Goal: Information Seeking & Learning: Learn about a topic

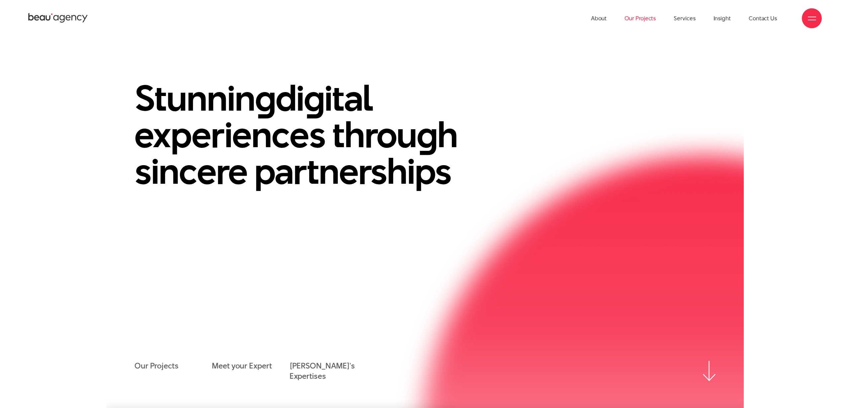
click at [641, 20] on link "Our Projects" at bounding box center [639, 18] width 31 height 37
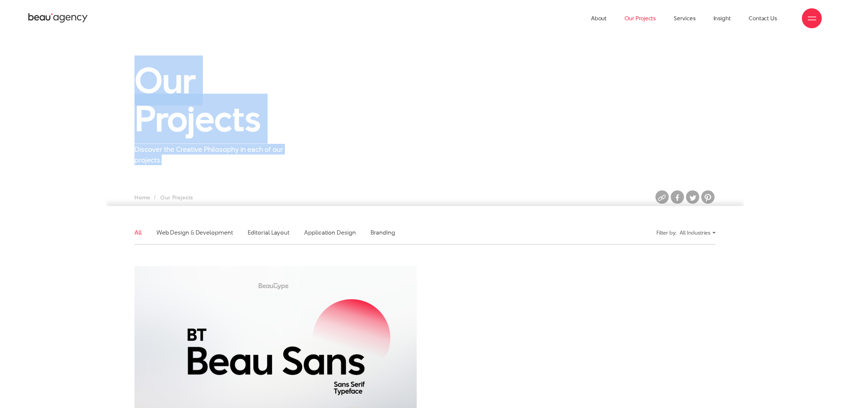
drag, startPoint x: 135, startPoint y: 81, endPoint x: 211, endPoint y: 182, distance: 126.2
click at [211, 182] on section "Our Projects Discover the Creative Philosophy in each of our projects. Home Our…" at bounding box center [424, 121] width 637 height 169
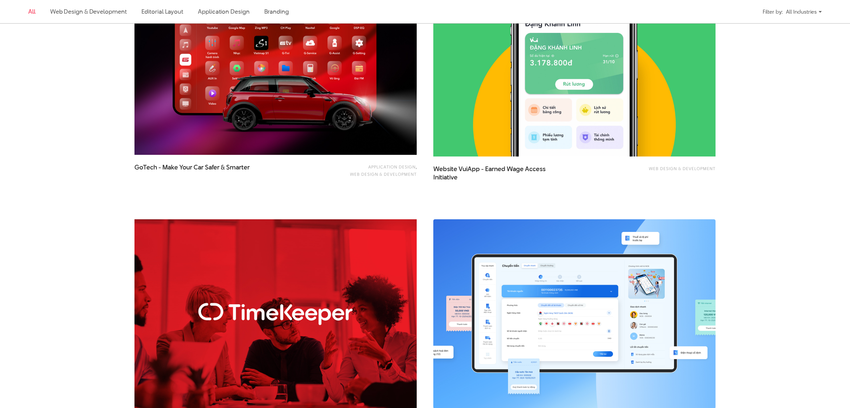
scroll to position [1057, 0]
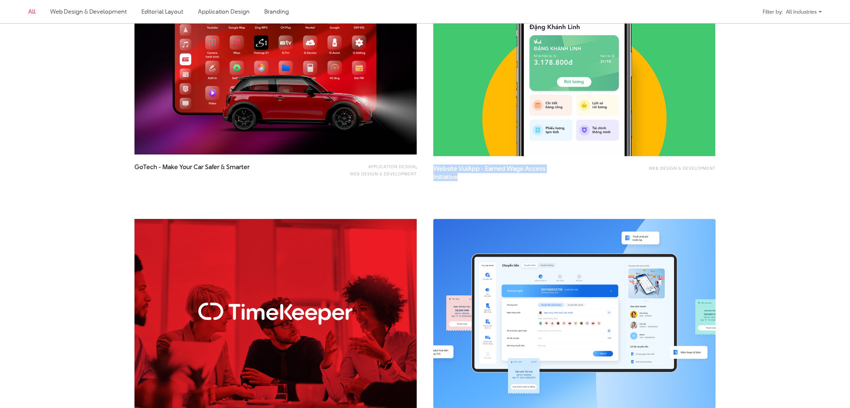
click at [513, 170] on span "Website VuiApp - Earned Wage Access Initiative" at bounding box center [499, 172] width 133 height 17
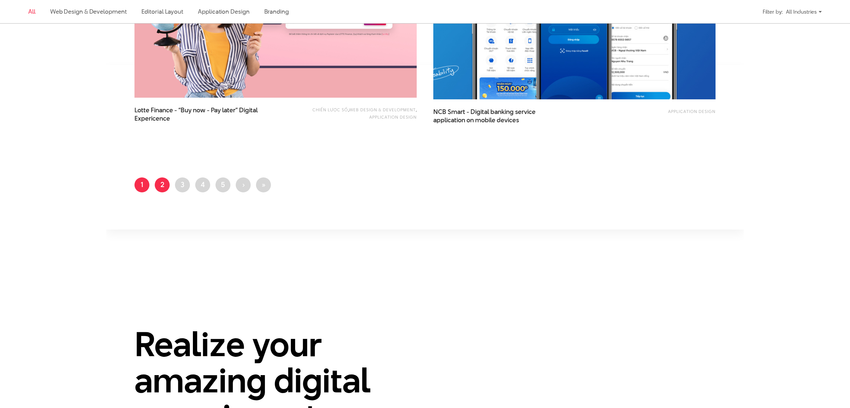
scroll to position [1623, 0]
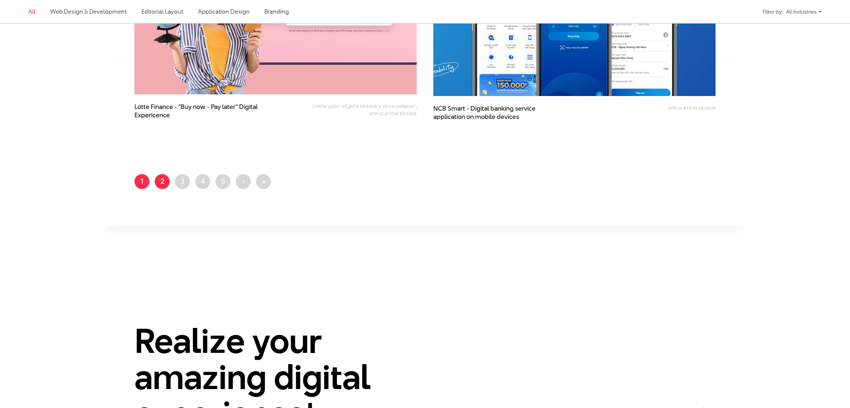
click at [161, 178] on link "Page 2" at bounding box center [162, 181] width 15 height 15
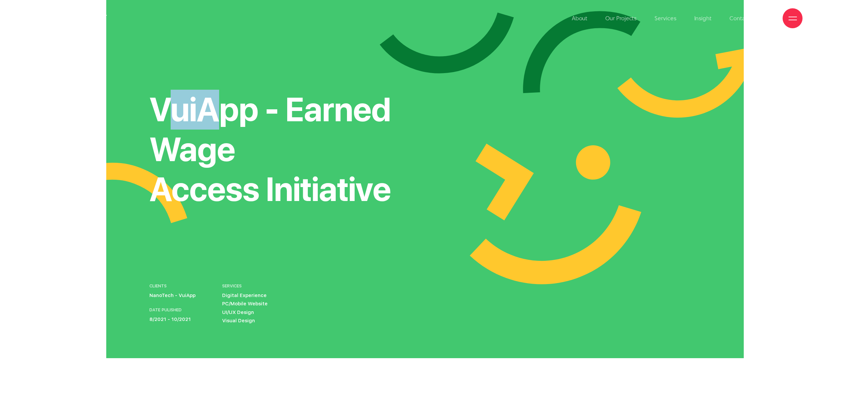
drag, startPoint x: 172, startPoint y: 109, endPoint x: 226, endPoint y: 116, distance: 54.3
click at [226, 116] on h1 "VuiApp - Earned Wage Access Initiative" at bounding box center [292, 150] width 286 height 120
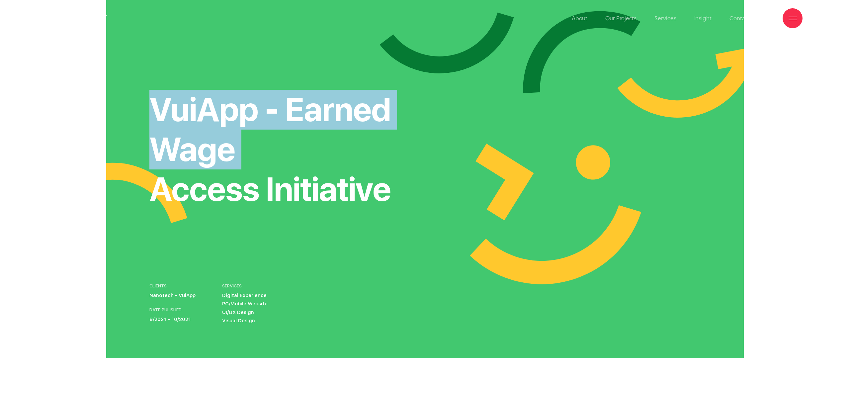
click at [226, 116] on h1 "VuiApp - Earned Wage Access Initiative" at bounding box center [292, 150] width 286 height 120
click at [195, 110] on h1 "VuiApp - Earned Wage Access Initiative" at bounding box center [292, 150] width 286 height 120
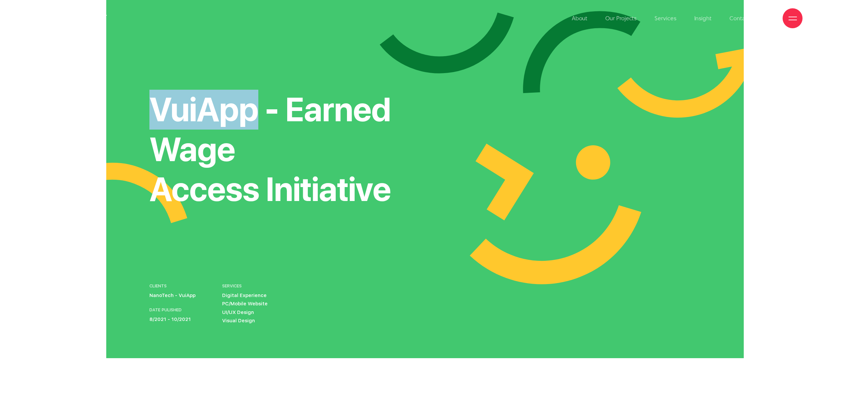
click at [195, 110] on h1 "VuiApp - Earned Wage Access Initiative" at bounding box center [292, 150] width 286 height 120
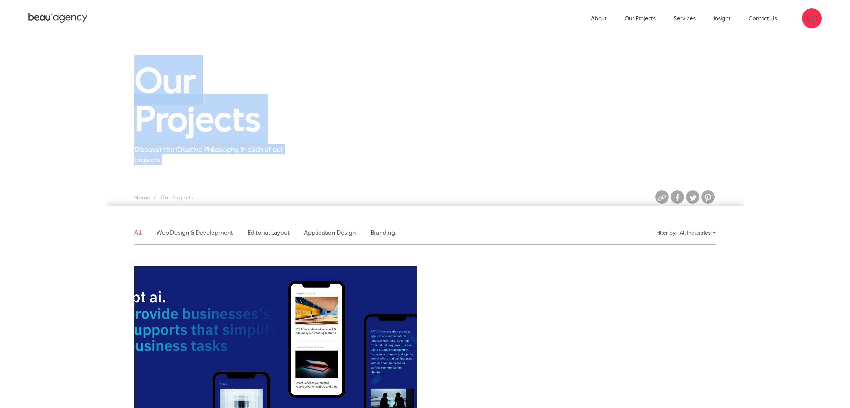
drag, startPoint x: 271, startPoint y: 162, endPoint x: 140, endPoint y: 72, distance: 158.2
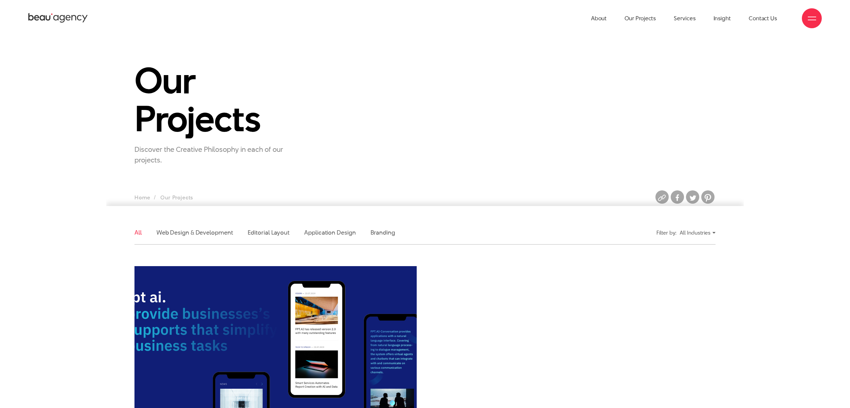
drag, startPoint x: 152, startPoint y: 72, endPoint x: 145, endPoint y: 69, distance: 7.3
click at [152, 72] on h1 "Our Projects" at bounding box center [225, 99] width 183 height 76
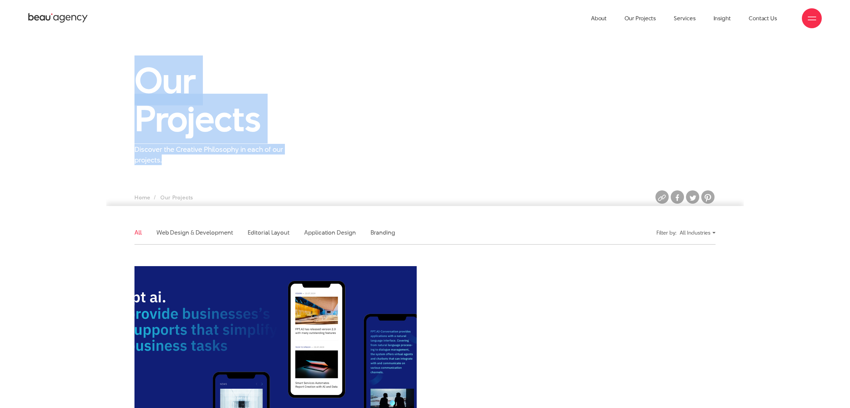
drag, startPoint x: 167, startPoint y: 150, endPoint x: 198, endPoint y: 158, distance: 31.8
click at [194, 184] on section "Our Projects Discover the Creative Philosophy in each of our projects. Home Our…" at bounding box center [424, 121] width 637 height 169
drag, startPoint x: 198, startPoint y: 158, endPoint x: 180, endPoint y: 143, distance: 23.3
click at [198, 158] on p "Discover the Creative Philosophy in each of our projects." at bounding box center [217, 154] width 166 height 21
drag, startPoint x: 180, startPoint y: 143, endPoint x: 130, endPoint y: 74, distance: 85.1
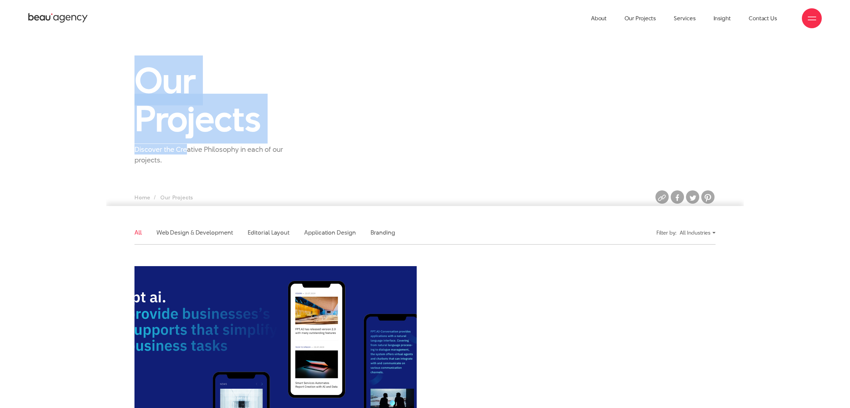
click at [130, 74] on div "Our Projects Discover the Creative Philosophy in each of our projects." at bounding box center [225, 113] width 199 height 104
click at [130, 73] on div "Our Projects Discover the Creative Philosophy in each of our projects." at bounding box center [225, 113] width 199 height 104
drag, startPoint x: 139, startPoint y: 87, endPoint x: 188, endPoint y: 166, distance: 93.0
click at [188, 166] on section "Our Projects Discover the Creative Philosophy in each of our projects. Home Our…" at bounding box center [424, 121] width 637 height 169
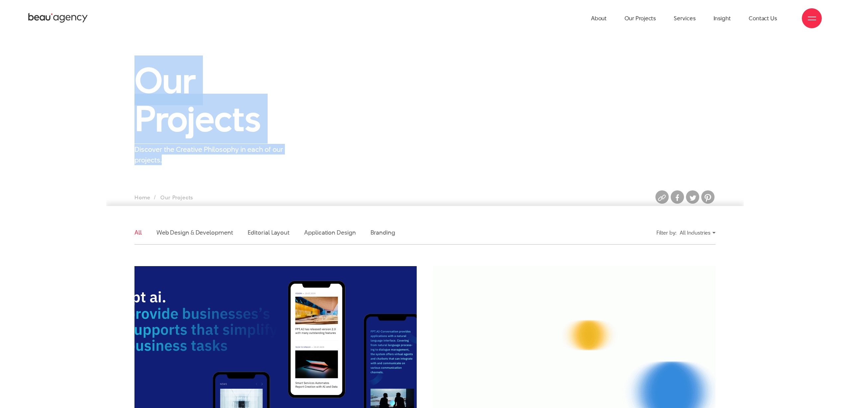
click at [188, 166] on section "Our Projects Discover the Creative Philosophy in each of our projects. Home Our…" at bounding box center [424, 121] width 637 height 169
drag, startPoint x: 148, startPoint y: 103, endPoint x: 123, endPoint y: 59, distance: 49.9
click at [123, 59] on section "Our Projects Discover the Creative Philosophy in each of our projects. Home Our…" at bounding box center [424, 121] width 637 height 169
drag, startPoint x: 152, startPoint y: 108, endPoint x: 182, endPoint y: 154, distance: 55.2
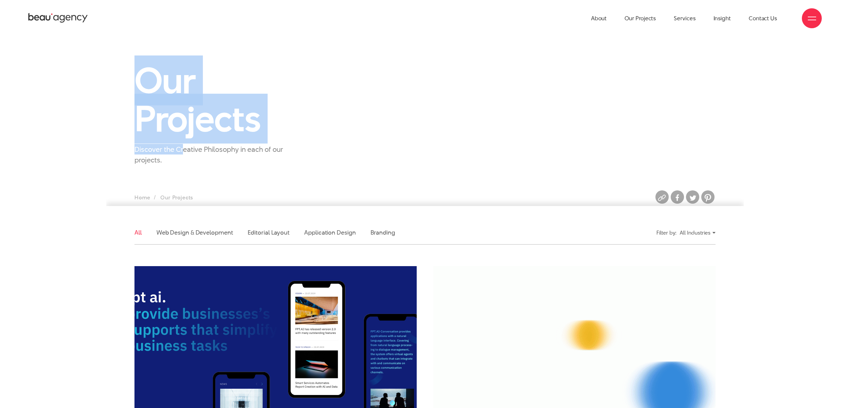
click at [182, 154] on section "Our Projects Discover the Creative Philosophy in each of our projects. Home Our…" at bounding box center [424, 121] width 637 height 169
click at [182, 154] on p "Discover the Creative Philosophy in each of our projects." at bounding box center [217, 154] width 166 height 21
drag, startPoint x: 219, startPoint y: 164, endPoint x: 133, endPoint y: 78, distance: 122.1
click at [133, 78] on section "Our Projects Discover the Creative Philosophy in each of our projects. Home Our…" at bounding box center [424, 121] width 637 height 169
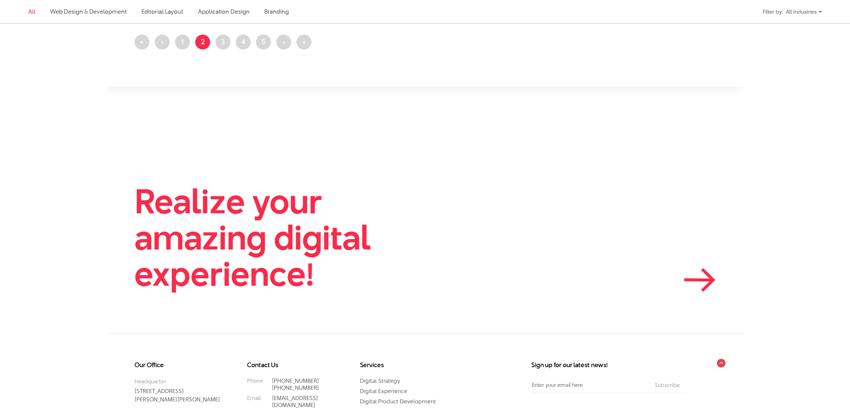
scroll to position [1768, 0]
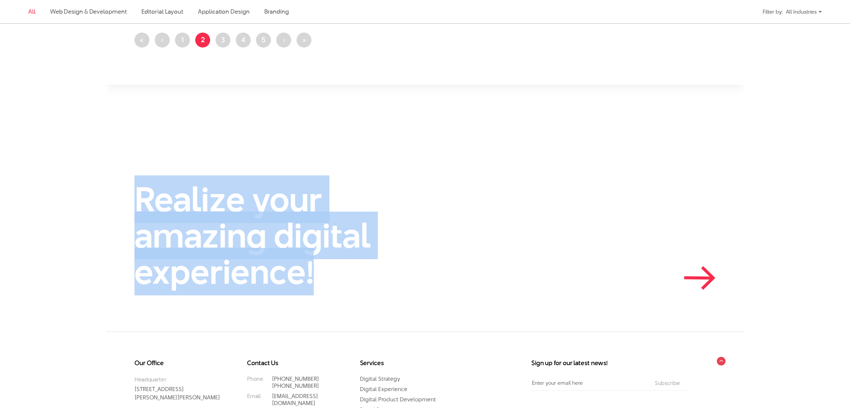
drag, startPoint x: 142, startPoint y: 197, endPoint x: 367, endPoint y: 283, distance: 240.3
click at [367, 283] on div "Realize your amazing digital experience!" at bounding box center [424, 235] width 637 height 109
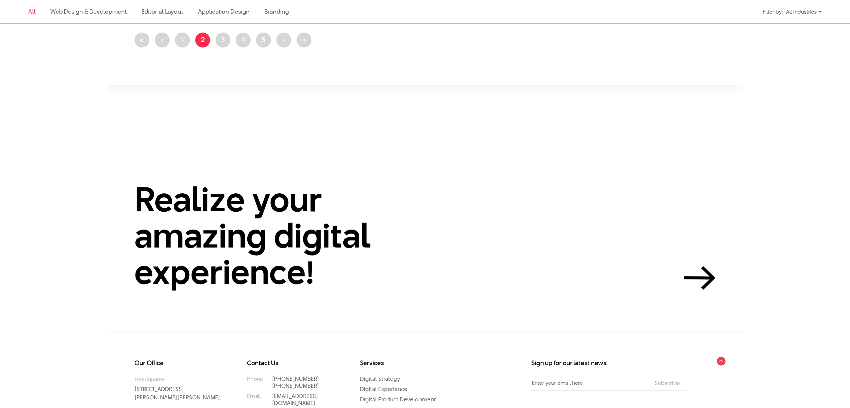
drag, startPoint x: 77, startPoint y: 261, endPoint x: 84, endPoint y: 257, distance: 7.7
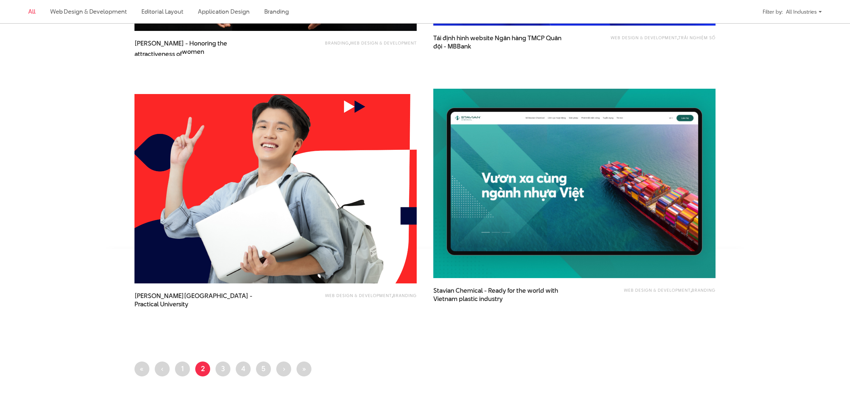
scroll to position [1441, 0]
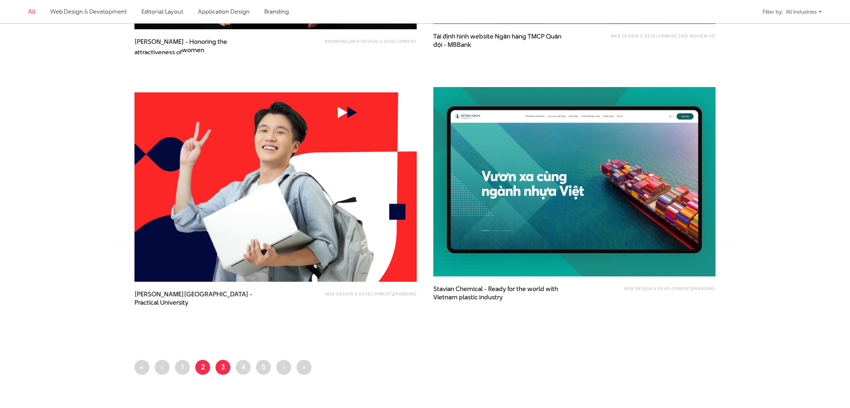
click at [226, 362] on link "Page 3" at bounding box center [222, 367] width 15 height 15
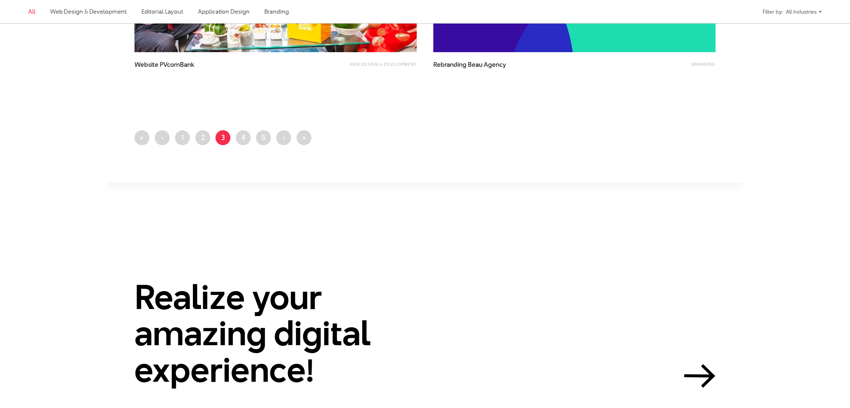
scroll to position [1483, 0]
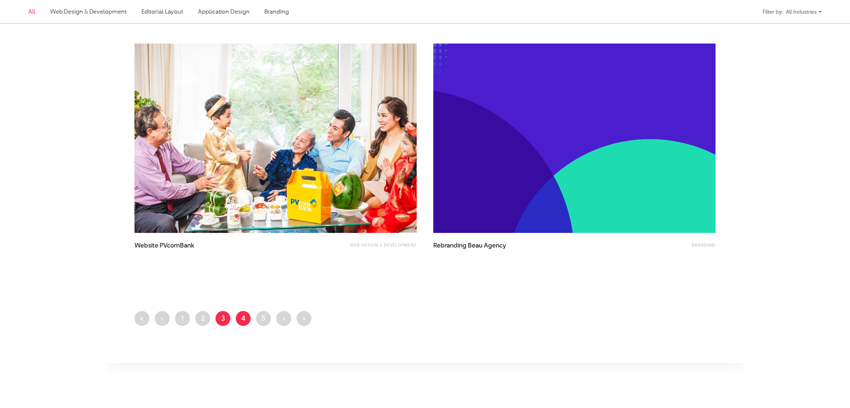
click at [248, 319] on link "Page 4" at bounding box center [243, 318] width 15 height 15
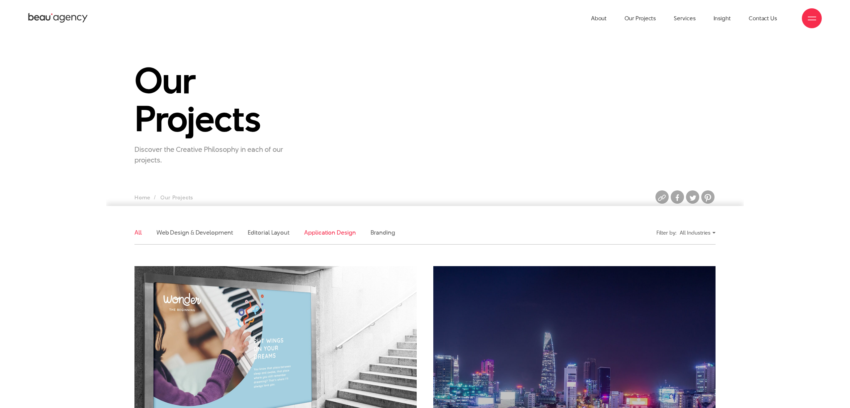
click at [342, 234] on link "Application Design" at bounding box center [329, 232] width 51 height 8
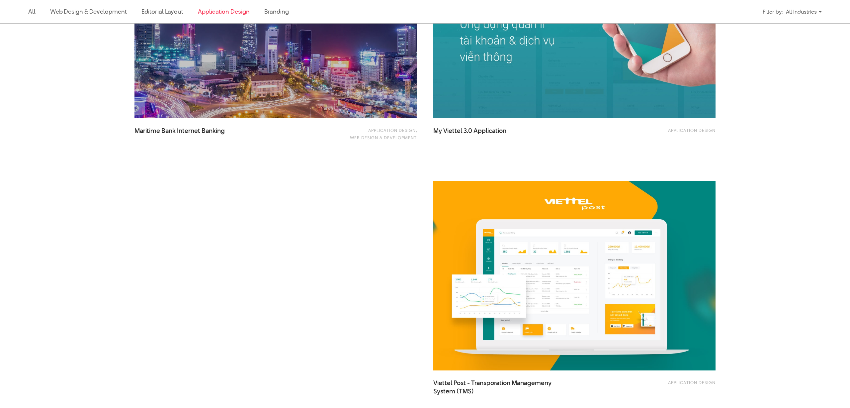
scroll to position [361, 0]
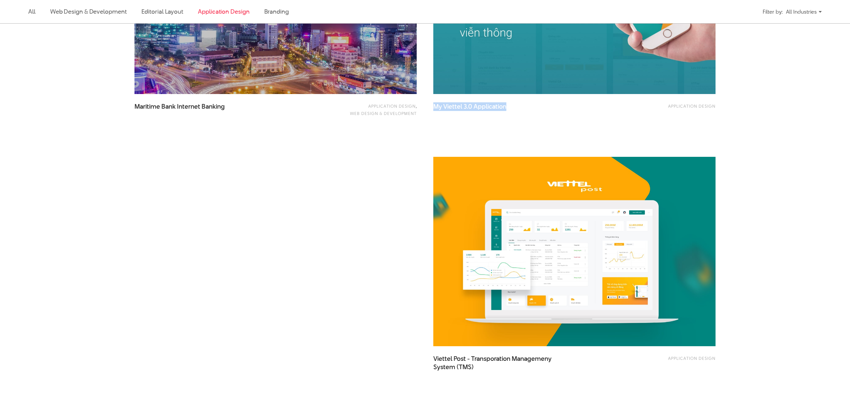
drag, startPoint x: 470, startPoint y: 106, endPoint x: 573, endPoint y: 117, distance: 103.8
click at [565, 114] on div "Application Design My Viettel 3.0 Application" at bounding box center [574, 22] width 299 height 252
click at [678, 131] on div "Application Design My Viettel 3.0 Application" at bounding box center [574, 23] width 282 height 236
drag, startPoint x: 717, startPoint y: 106, endPoint x: 664, endPoint y: 106, distance: 53.5
click at [664, 106] on div "Application Design My Viettel 3.0 Application" at bounding box center [574, 22] width 299 height 252
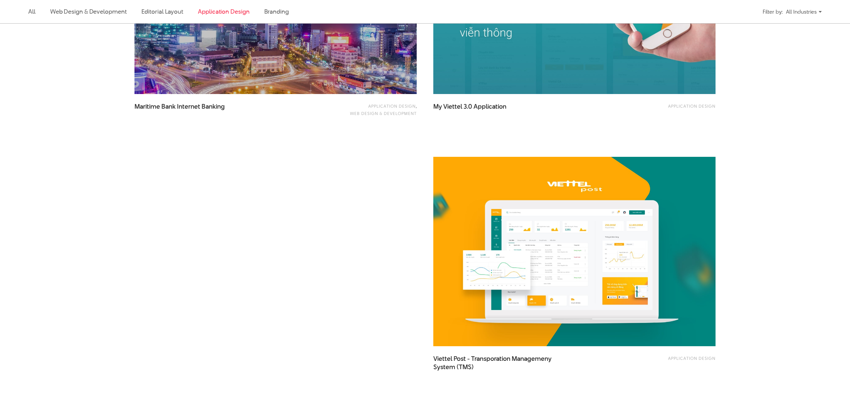
click at [664, 106] on div "Application Design" at bounding box center [659, 108] width 113 height 13
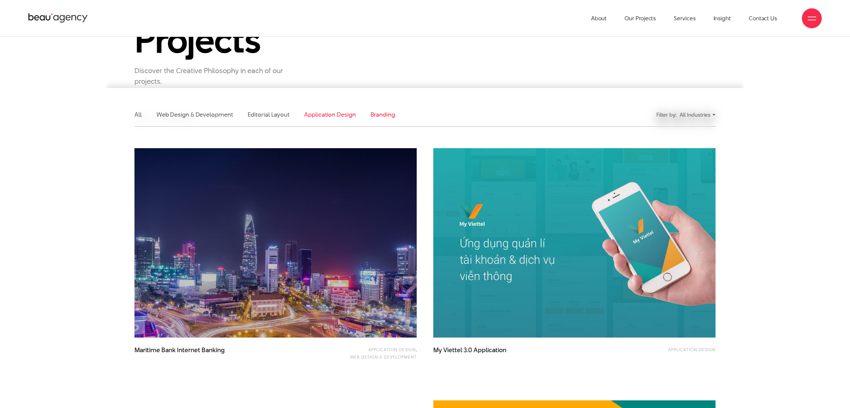
click at [376, 117] on link "Branding" at bounding box center [382, 114] width 25 height 8
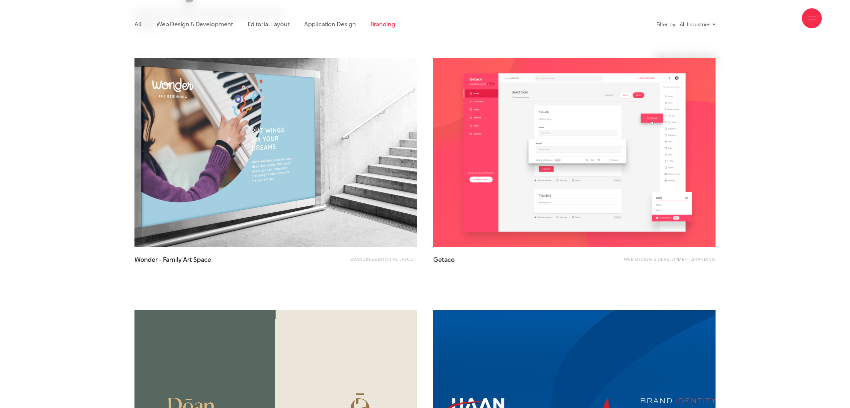
scroll to position [221, 0]
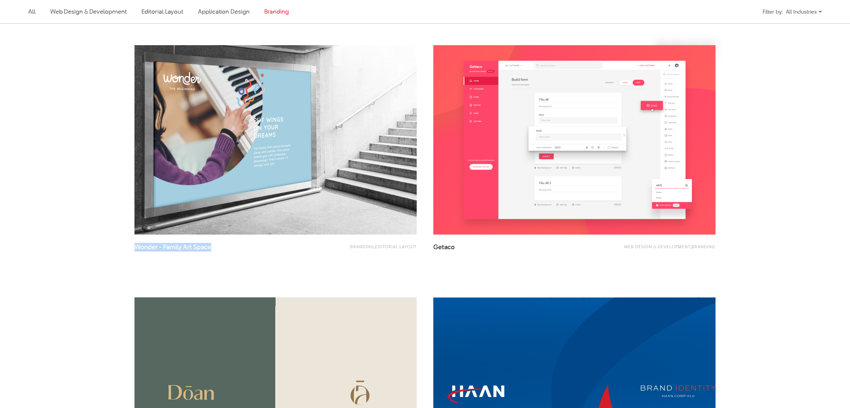
drag, startPoint x: 132, startPoint y: 245, endPoint x: 227, endPoint y: 267, distance: 97.4
click at [231, 260] on div "Branding , Editorial Layout Wonder - Family Art Space" at bounding box center [275, 163] width 299 height 252
click at [203, 282] on div "Branding , Editorial Layout Wonder - Family Art Space" at bounding box center [275, 163] width 299 height 252
drag, startPoint x: 134, startPoint y: 248, endPoint x: 226, endPoint y: 263, distance: 93.9
click at [225, 262] on div "Branding , Editorial Layout Wonder - Family Art Space" at bounding box center [275, 163] width 299 height 252
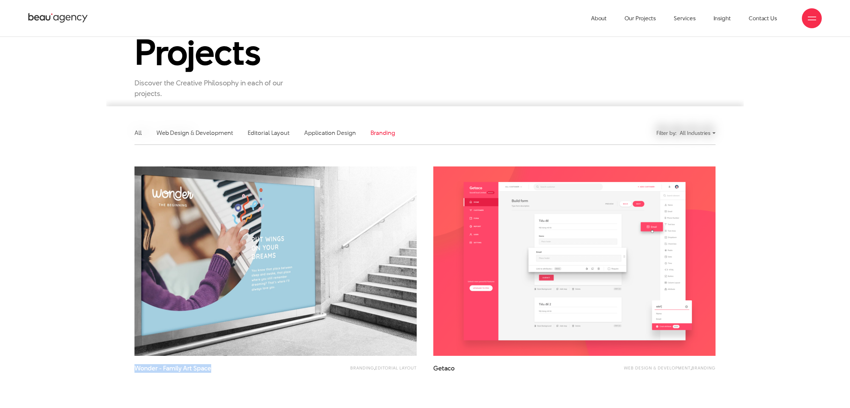
scroll to position [0, 0]
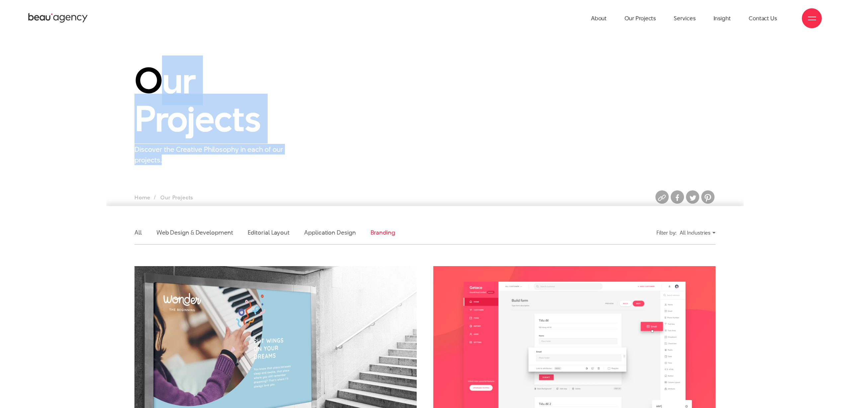
drag, startPoint x: 300, startPoint y: 157, endPoint x: 160, endPoint y: 79, distance: 160.1
click at [160, 79] on div "Our Projects Discover the Creative Philosophy in each of our projects." at bounding box center [225, 113] width 199 height 104
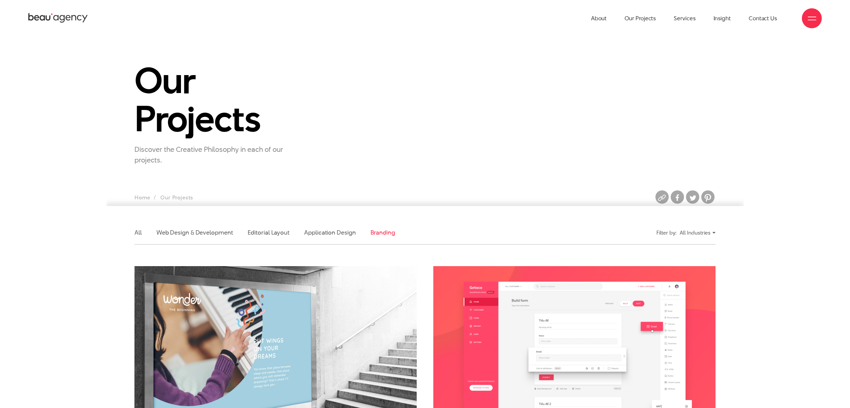
drag, startPoint x: 160, startPoint y: 79, endPoint x: 165, endPoint y: 84, distance: 6.8
click at [160, 79] on h1 "Our Projects" at bounding box center [225, 99] width 183 height 76
click at [213, 234] on link "Web Design & Development" at bounding box center [194, 232] width 77 height 8
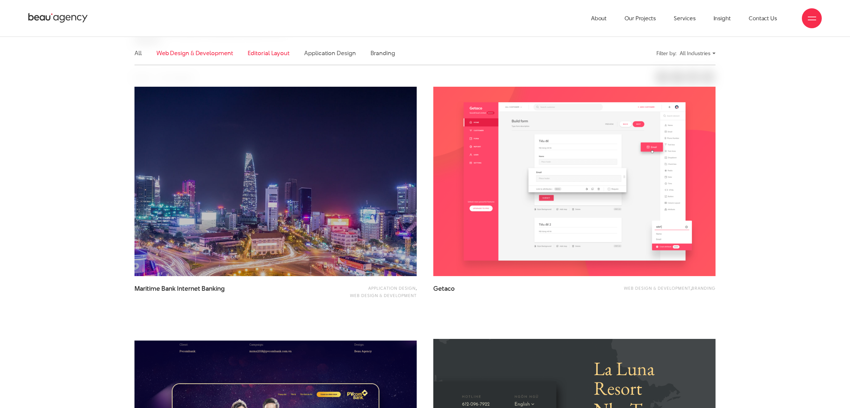
click at [264, 54] on link "Editorial Layout" at bounding box center [269, 53] width 42 height 8
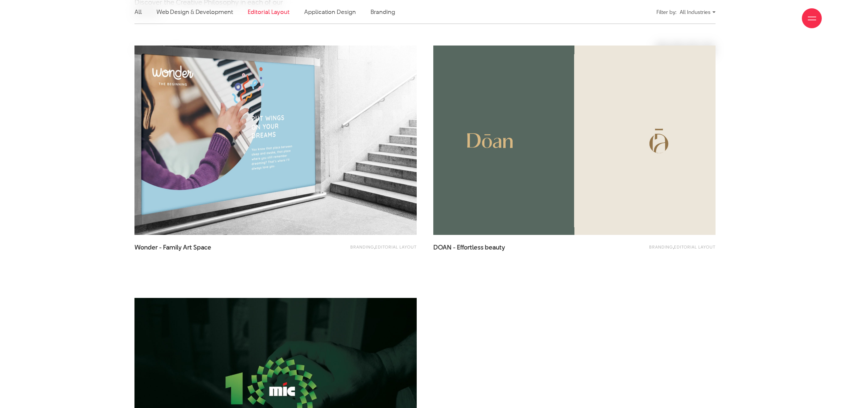
scroll to position [221, 0]
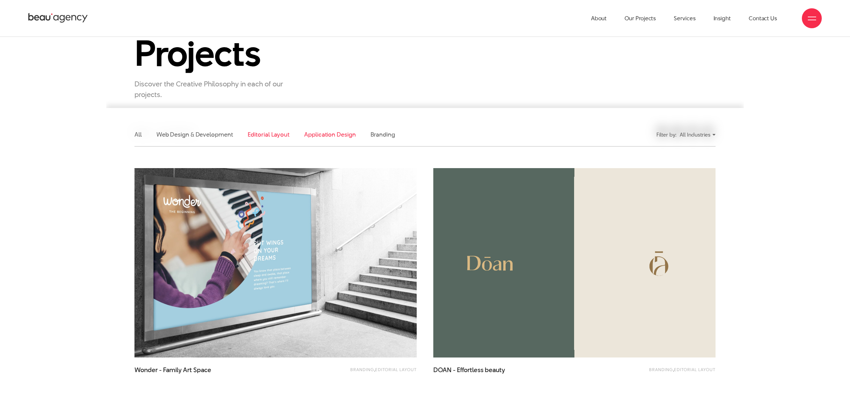
click at [320, 132] on link "Application Design" at bounding box center [329, 134] width 51 height 8
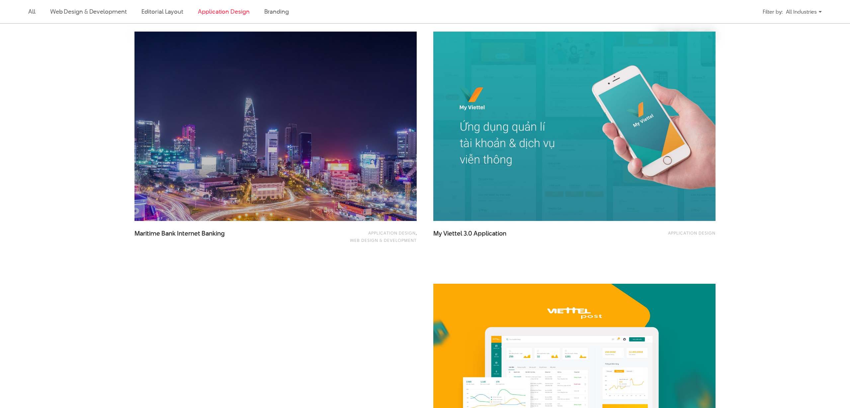
scroll to position [404, 0]
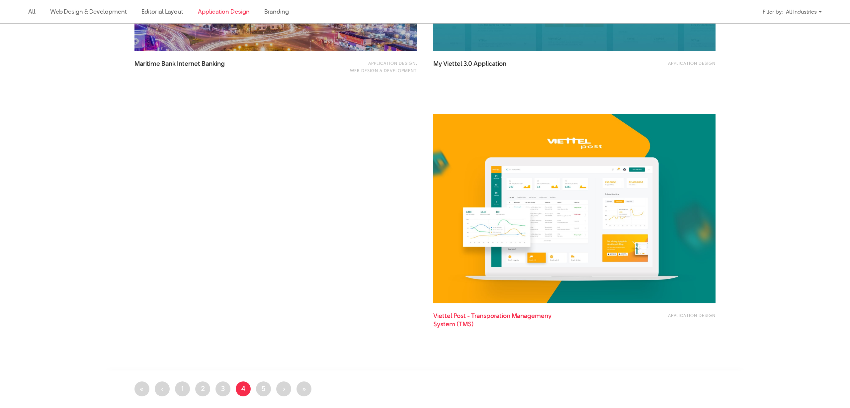
click at [496, 316] on span "Viettel Post - Transporation Managemeny System (TMS)" at bounding box center [499, 319] width 133 height 17
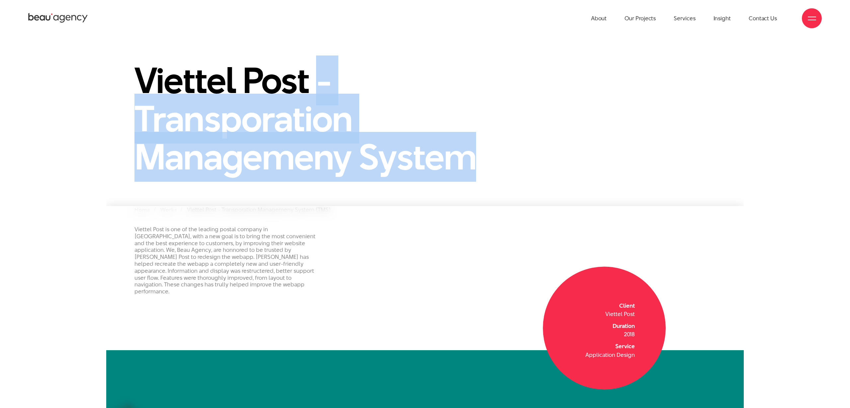
drag, startPoint x: 139, startPoint y: 79, endPoint x: 470, endPoint y: 160, distance: 340.0
click at [470, 160] on h1 "Viettel Post - Transporation Managemeny System" at bounding box center [325, 118] width 382 height 115
drag, startPoint x: 484, startPoint y: 157, endPoint x: 129, endPoint y: 81, distance: 363.6
click at [129, 81] on div "Viettel Post - Transporation Managemeny System" at bounding box center [325, 121] width 398 height 121
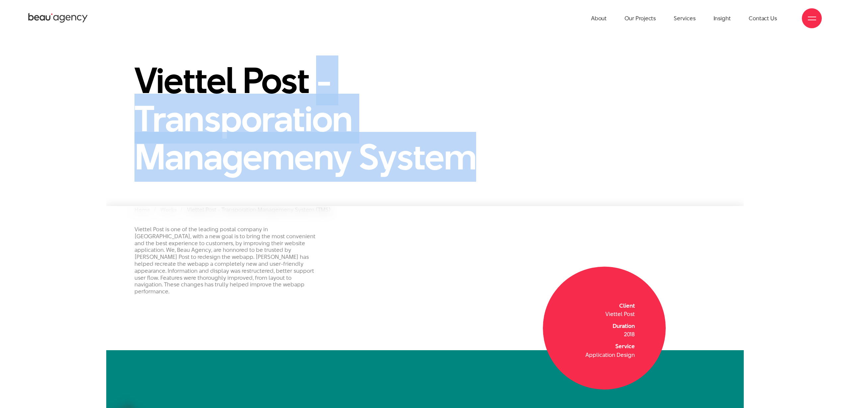
click at [129, 81] on div "Viettel Post - Transporation Managemeny System" at bounding box center [325, 121] width 398 height 121
drag, startPoint x: 129, startPoint y: 81, endPoint x: 401, endPoint y: 162, distance: 284.3
click at [401, 161] on div "Viettel Post - Transporation Managemeny System" at bounding box center [325, 121] width 398 height 121
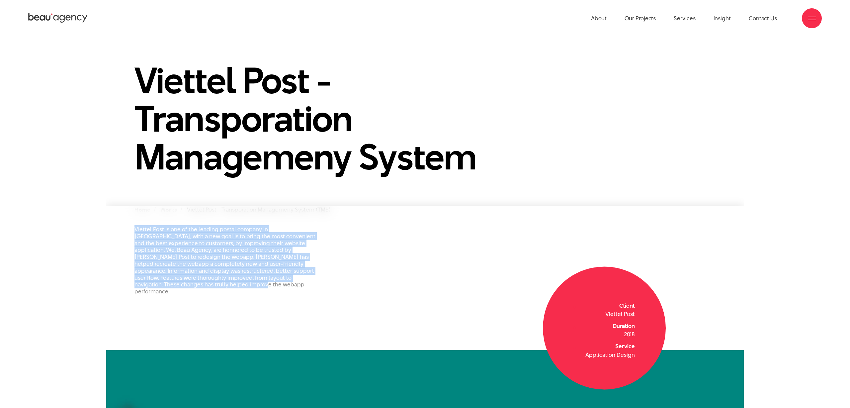
drag, startPoint x: 175, startPoint y: 261, endPoint x: 223, endPoint y: 297, distance: 59.6
click at [222, 297] on div "Viettel Post is one of the leading postal company in [GEOGRAPHIC_DATA], with a …" at bounding box center [424, 278] width 637 height 144
click at [223, 297] on div "Viettel Post is one of the leading postal company in [GEOGRAPHIC_DATA], with a …" at bounding box center [424, 278] width 637 height 144
drag, startPoint x: 223, startPoint y: 295, endPoint x: 132, endPoint y: 232, distance: 110.5
click at [131, 232] on div "Viettel Post is one of the leading postal company in [GEOGRAPHIC_DATA], with a …" at bounding box center [424, 278] width 637 height 144
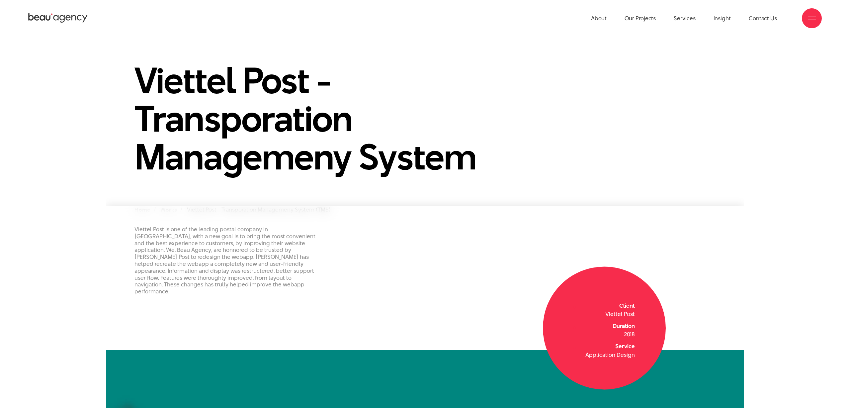
click at [147, 232] on p "Viettel Post is one of the leading postal company in [GEOGRAPHIC_DATA], with a …" at bounding box center [225, 260] width 183 height 69
click at [139, 229] on p "Viettel Post is one of the leading postal company in [GEOGRAPHIC_DATA], with a …" at bounding box center [225, 260] width 183 height 69
drag, startPoint x: 139, startPoint y: 229, endPoint x: 159, endPoint y: 229, distance: 19.6
click at [157, 229] on p "Viettel Post is one of the leading postal company in [GEOGRAPHIC_DATA], with a …" at bounding box center [225, 260] width 183 height 69
click at [167, 228] on p "Viettel Post is one of the leading postal company in [GEOGRAPHIC_DATA], with a …" at bounding box center [225, 260] width 183 height 69
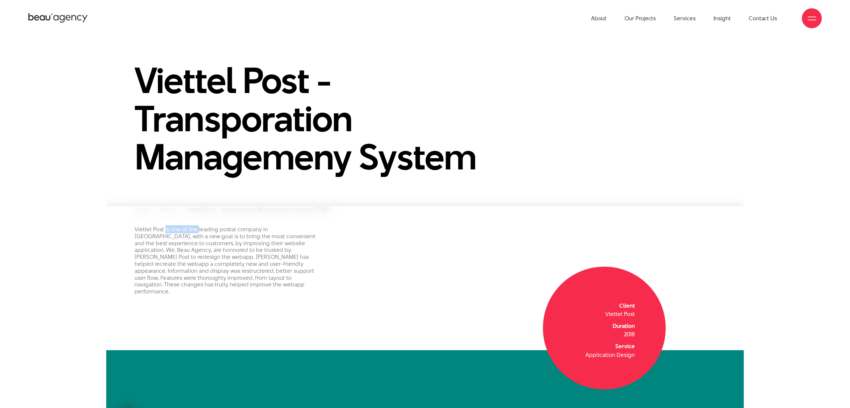
drag, startPoint x: 167, startPoint y: 228, endPoint x: 195, endPoint y: 228, distance: 27.9
click at [195, 228] on p "Viettel Post is one of the leading postal company in [GEOGRAPHIC_DATA], with a …" at bounding box center [225, 260] width 183 height 69
drag, startPoint x: 195, startPoint y: 228, endPoint x: 185, endPoint y: 228, distance: 10.3
click at [195, 228] on p "Viettel Post is one of the leading postal company in [GEOGRAPHIC_DATA], with a …" at bounding box center [225, 260] width 183 height 69
click at [173, 228] on p "Viettel Post is one of the leading postal company in [GEOGRAPHIC_DATA], with a …" at bounding box center [225, 260] width 183 height 69
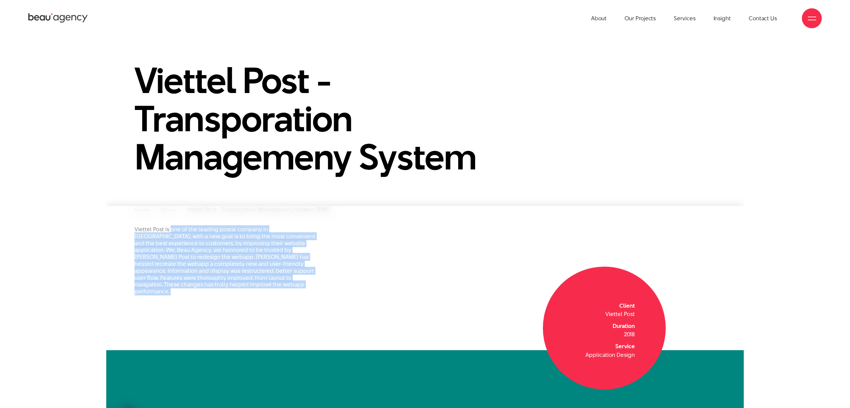
drag, startPoint x: 173, startPoint y: 228, endPoint x: 234, endPoint y: 286, distance: 83.6
click at [234, 286] on p "Viettel Post is one of the leading postal company in [GEOGRAPHIC_DATA], with a …" at bounding box center [225, 260] width 183 height 69
drag, startPoint x: 188, startPoint y: 267, endPoint x: 168, endPoint y: 231, distance: 40.7
click at [168, 231] on p "Viettel Post is one of the leading postal company in [GEOGRAPHIC_DATA], with a …" at bounding box center [225, 260] width 183 height 69
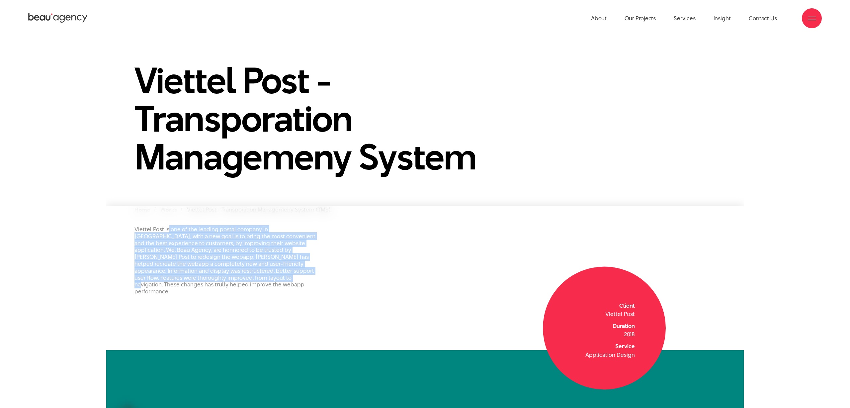
click at [167, 231] on p "Viettel Post is one of the leading postal company in [GEOGRAPHIC_DATA], with a …" at bounding box center [225, 260] width 183 height 69
drag, startPoint x: 175, startPoint y: 246, endPoint x: 185, endPoint y: 281, distance: 36.3
click at [185, 281] on p "Viettel Post is one of the leading postal company in [GEOGRAPHIC_DATA], with a …" at bounding box center [225, 260] width 183 height 69
drag, startPoint x: 173, startPoint y: 271, endPoint x: 174, endPoint y: 230, distance: 40.8
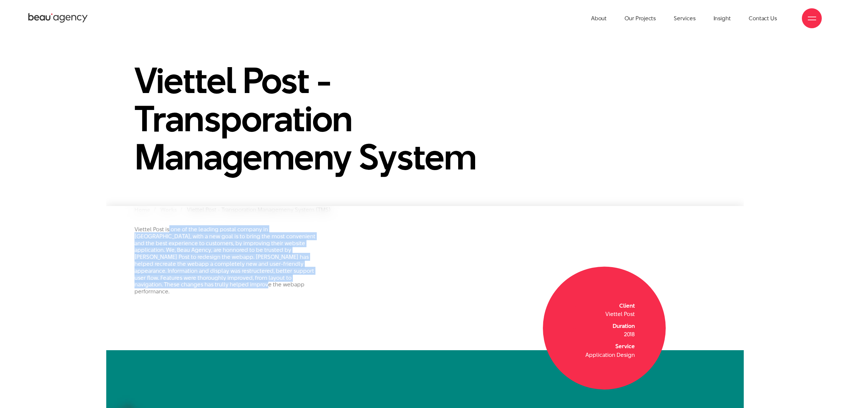
click at [169, 230] on div "Viettel Post is one of the leading postal company in [GEOGRAPHIC_DATA], with a …" at bounding box center [225, 263] width 199 height 74
click at [174, 230] on p "Viettel Post is one of the leading postal company in [GEOGRAPHIC_DATA], with a …" at bounding box center [225, 260] width 183 height 69
drag, startPoint x: 177, startPoint y: 234, endPoint x: 217, endPoint y: 296, distance: 73.8
click at [217, 296] on div "Viettel Post is one of the leading postal company in [GEOGRAPHIC_DATA], with a …" at bounding box center [424, 278] width 637 height 144
drag, startPoint x: 217, startPoint y: 296, endPoint x: 362, endPoint y: 264, distance: 147.9
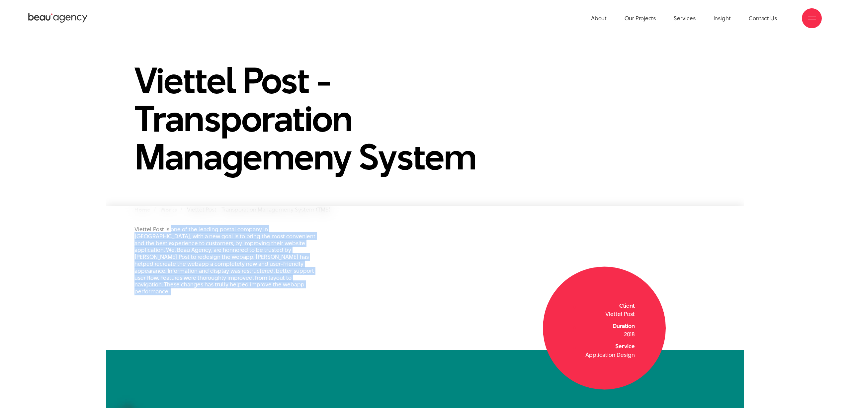
click at [225, 295] on div "Viettel Post is one of the leading postal company in [GEOGRAPHIC_DATA], with a …" at bounding box center [424, 278] width 637 height 144
